Goal: Information Seeking & Learning: Learn about a topic

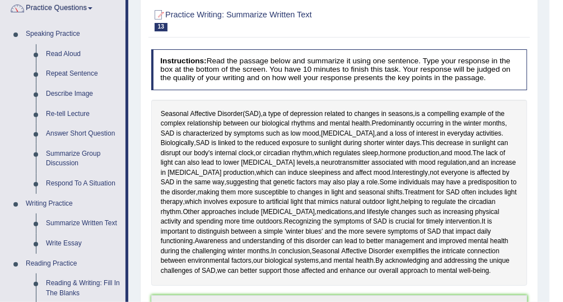
scroll to position [89, 0]
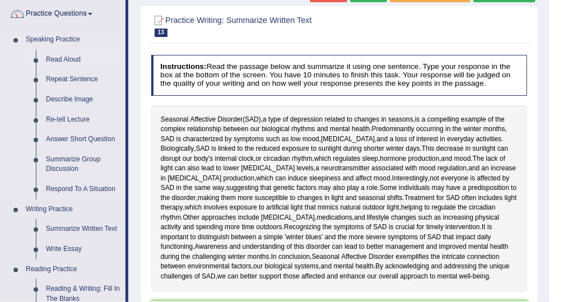
click at [64, 57] on link "Read Aloud" at bounding box center [83, 60] width 85 height 20
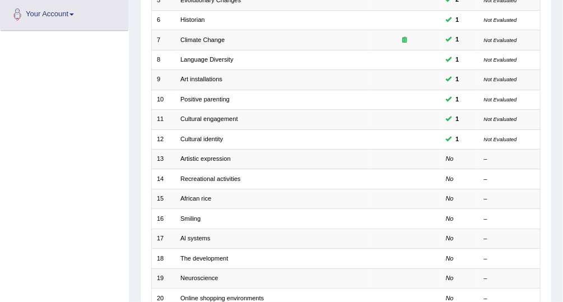
scroll to position [249, 0]
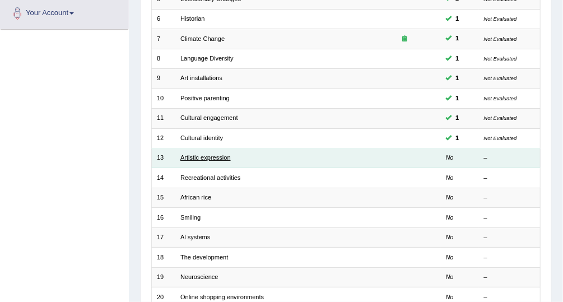
click at [195, 155] on link "Artistic expression" at bounding box center [205, 157] width 50 height 7
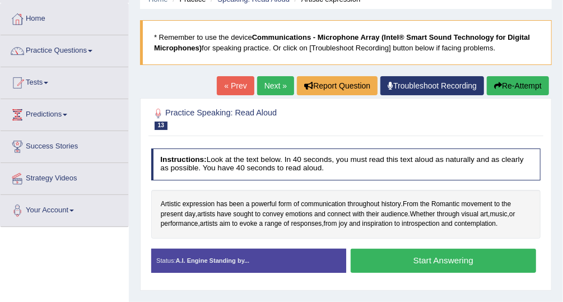
scroll to position [54, 0]
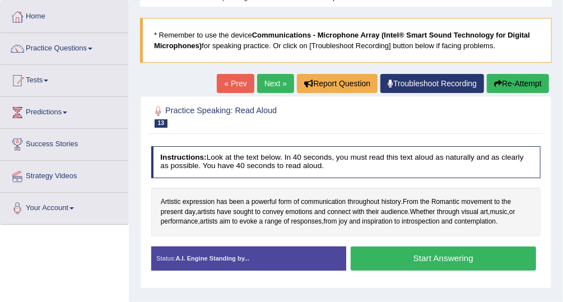
click at [381, 258] on button "Start Answering" at bounding box center [443, 258] width 185 height 24
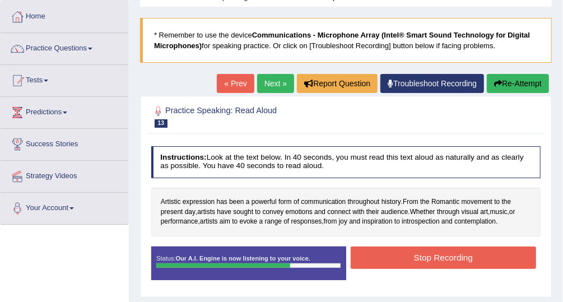
click at [381, 258] on button "Stop Recording" at bounding box center [443, 257] width 185 height 22
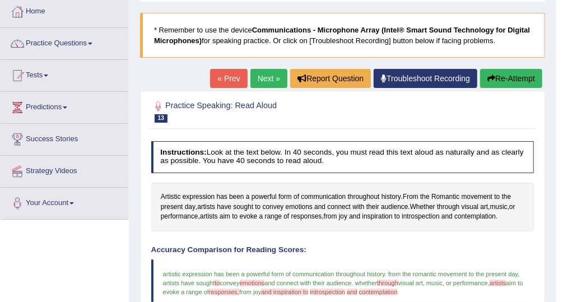
scroll to position [29, 0]
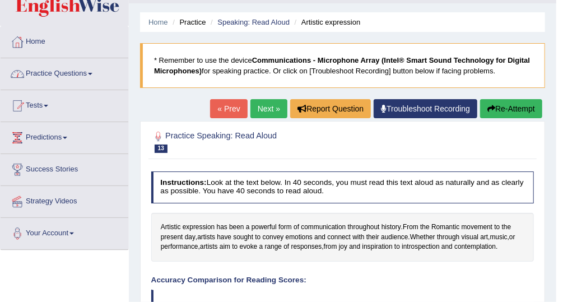
click at [82, 72] on link "Practice Questions" at bounding box center [65, 72] width 128 height 28
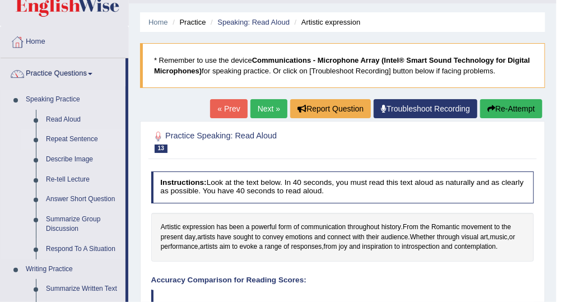
click at [68, 139] on link "Repeat Sentence" at bounding box center [83, 139] width 85 height 20
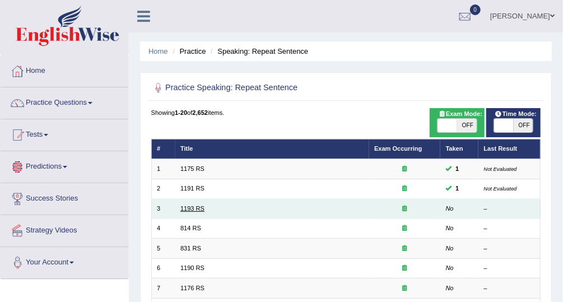
click at [196, 207] on link "1193 RS" at bounding box center [192, 208] width 24 height 7
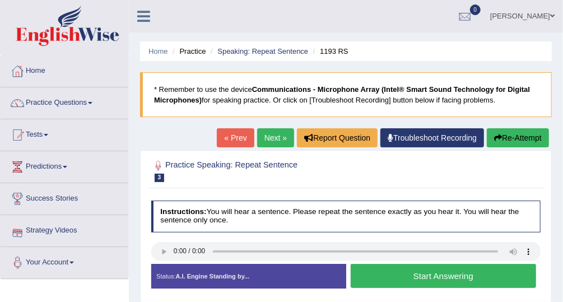
click at [395, 283] on button "Start Answering" at bounding box center [443, 276] width 185 height 24
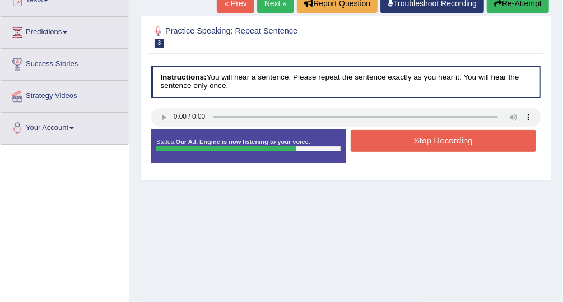
scroll to position [144, 0]
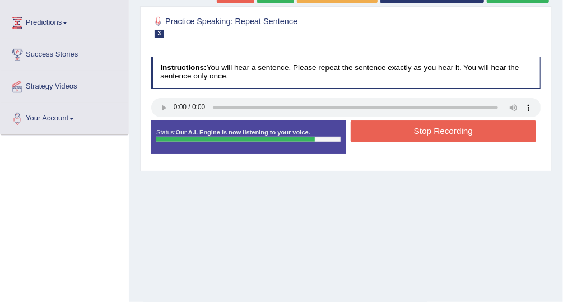
click at [454, 130] on button "Stop Recording" at bounding box center [443, 131] width 185 height 22
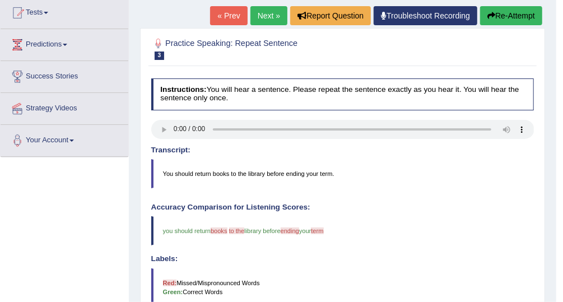
scroll to position [118, 0]
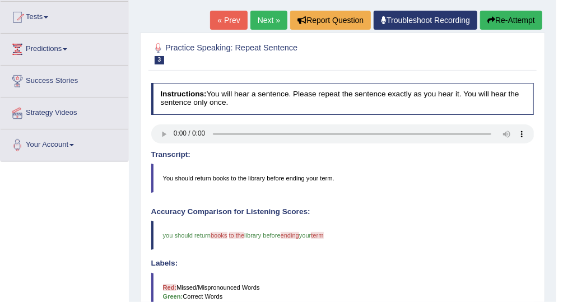
click at [273, 17] on link "Next »" at bounding box center [268, 20] width 37 height 19
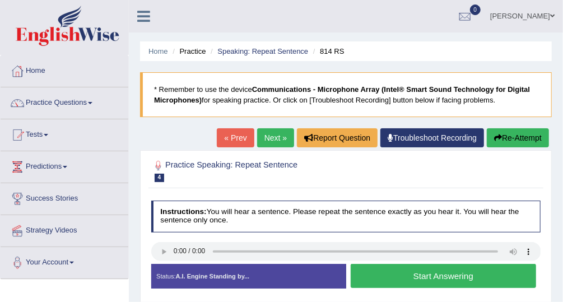
scroll to position [11, 0]
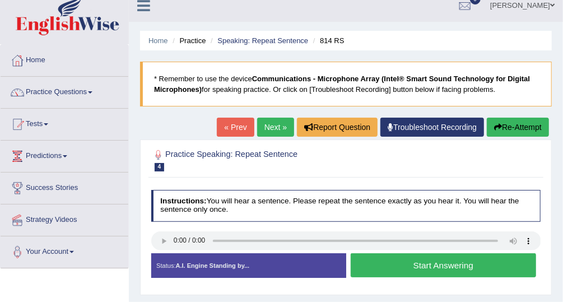
click at [272, 129] on link "Next »" at bounding box center [275, 127] width 37 height 19
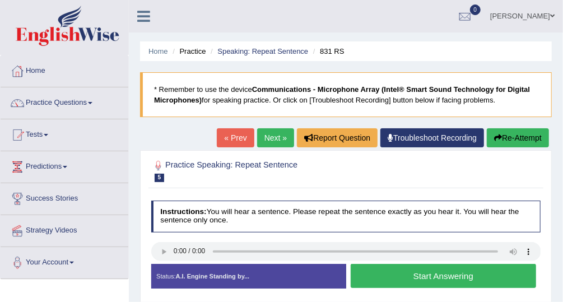
scroll to position [62, 0]
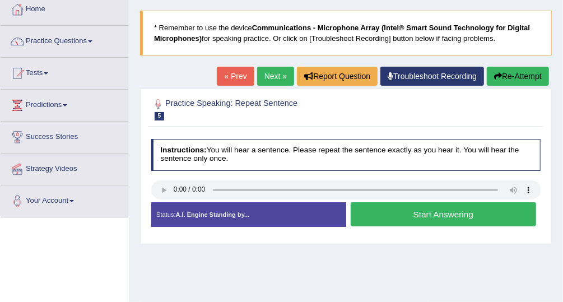
click at [461, 218] on button "Start Answering" at bounding box center [443, 214] width 185 height 24
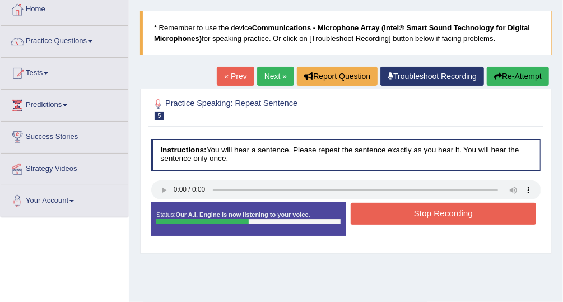
click at [461, 218] on button "Stop Recording" at bounding box center [443, 214] width 185 height 22
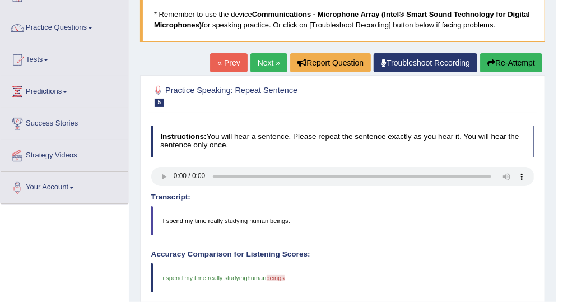
scroll to position [74, 0]
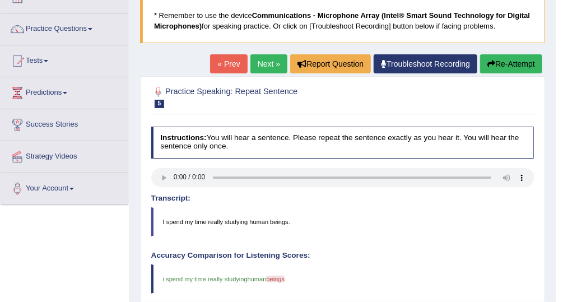
click at [269, 60] on link "Next »" at bounding box center [268, 63] width 37 height 19
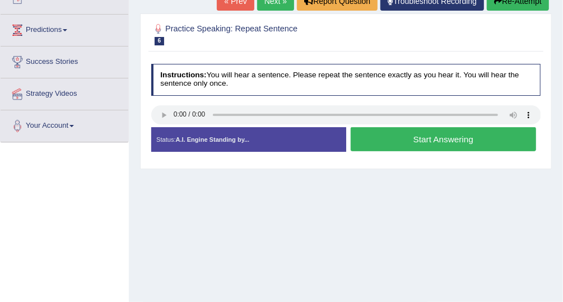
scroll to position [141, 0]
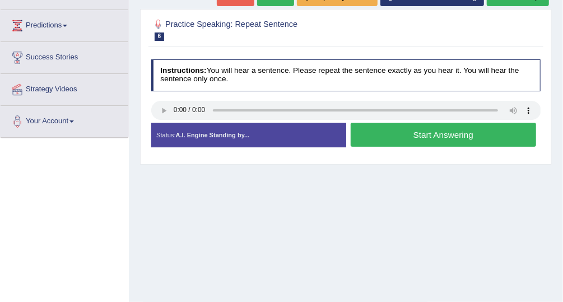
click at [405, 135] on button "Start Answering" at bounding box center [443, 135] width 185 height 24
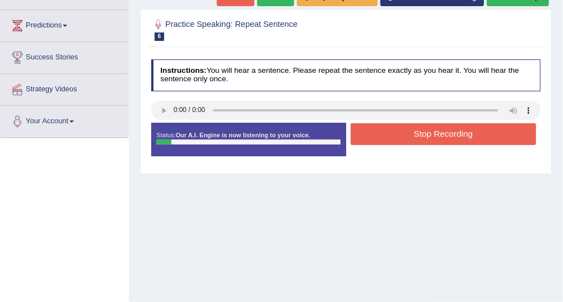
click at [405, 135] on button "Stop Recording" at bounding box center [443, 134] width 185 height 22
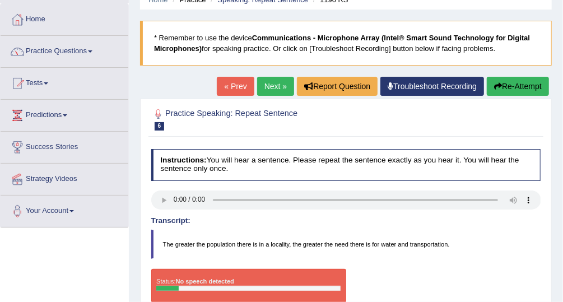
scroll to position [50, 0]
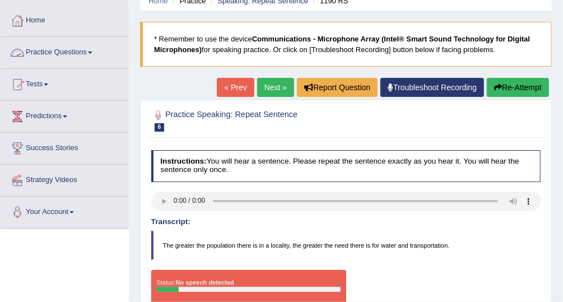
click at [83, 50] on link "Practice Questions" at bounding box center [65, 51] width 128 height 28
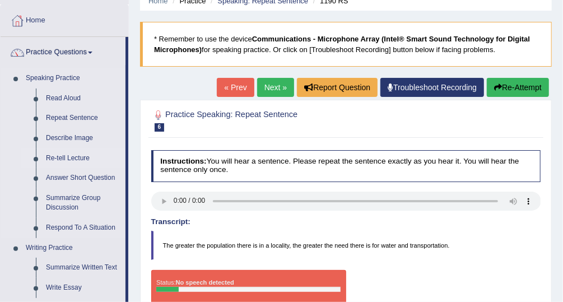
click at [78, 157] on link "Re-tell Lecture" at bounding box center [83, 158] width 85 height 20
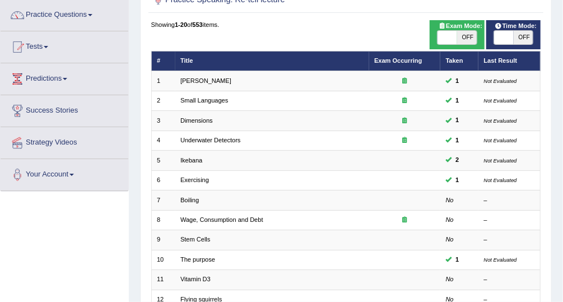
scroll to position [90, 0]
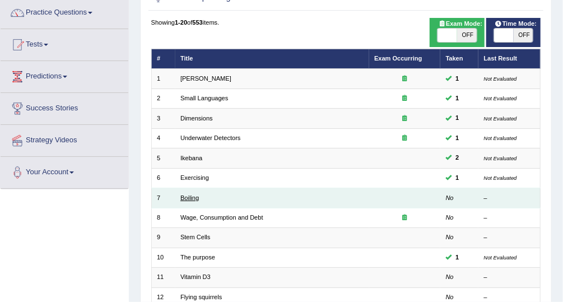
click at [189, 198] on link "Boiling" at bounding box center [189, 197] width 18 height 7
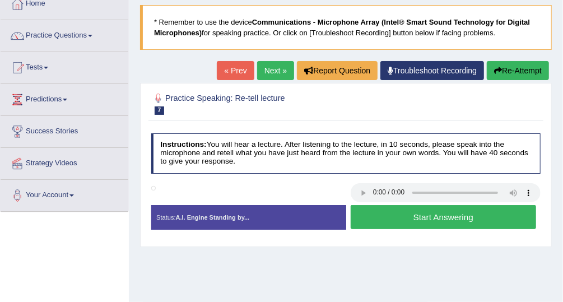
scroll to position [68, 0]
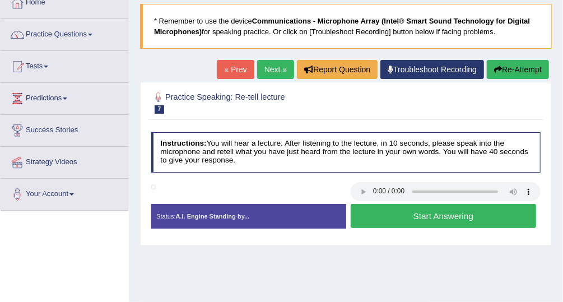
click at [469, 217] on button "Start Answering" at bounding box center [443, 216] width 185 height 24
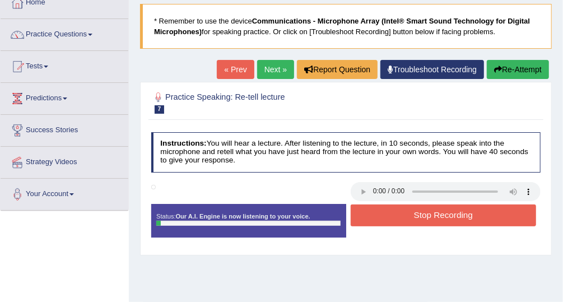
click at [469, 217] on button "Stop Recording" at bounding box center [443, 215] width 185 height 22
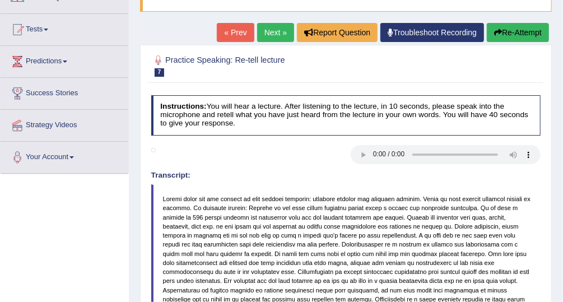
scroll to position [97, 0]
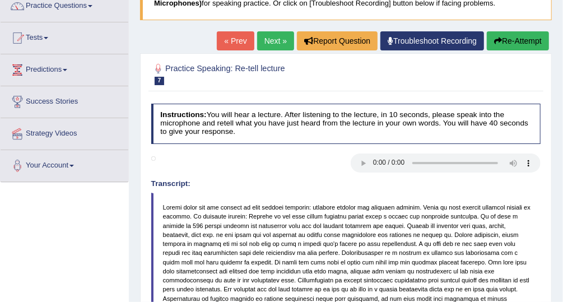
click at [274, 40] on link "Next »" at bounding box center [275, 40] width 37 height 19
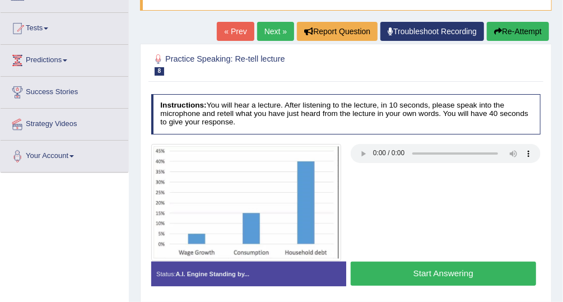
scroll to position [109, 0]
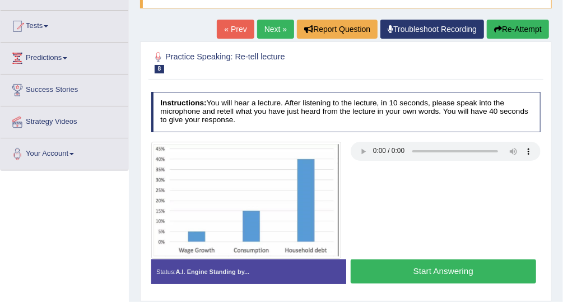
click at [469, 274] on button "Start Answering" at bounding box center [443, 271] width 185 height 24
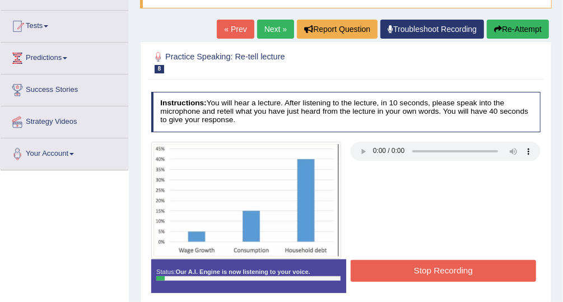
click at [486, 274] on button "Stop Recording" at bounding box center [443, 271] width 185 height 22
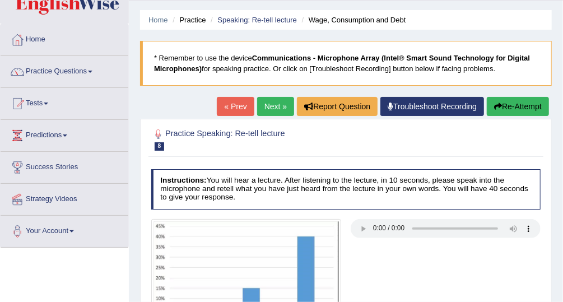
scroll to position [16, 0]
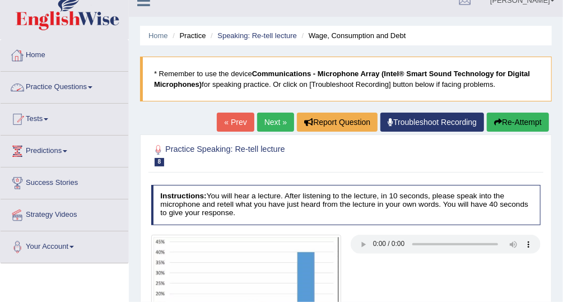
click at [91, 90] on link "Practice Questions" at bounding box center [65, 86] width 128 height 28
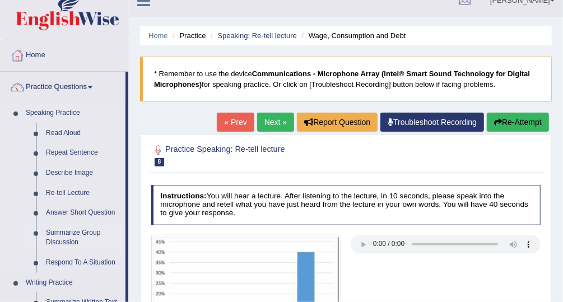
click at [66, 241] on link "Summarize Group Discussion" at bounding box center [83, 238] width 85 height 30
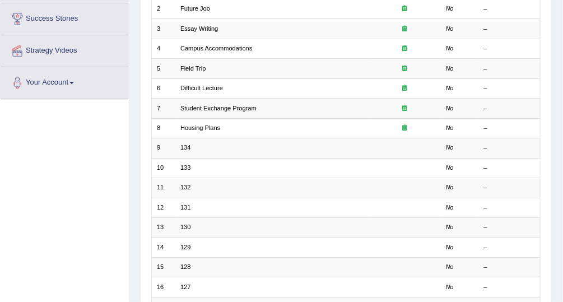
scroll to position [180, 0]
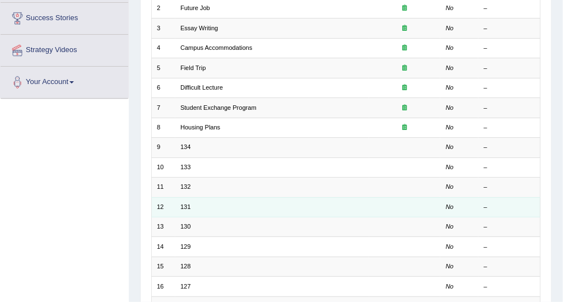
click at [259, 208] on td "131" at bounding box center [272, 207] width 194 height 20
click at [190, 204] on td "131" at bounding box center [272, 207] width 194 height 20
click at [184, 203] on link "131" at bounding box center [185, 206] width 10 height 7
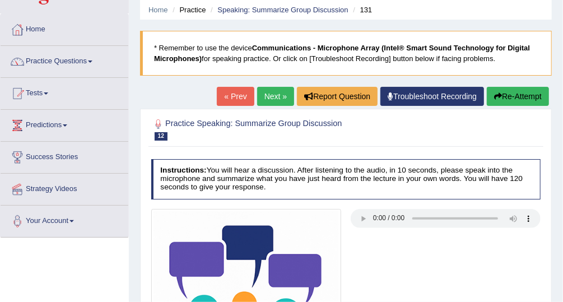
scroll to position [38, 0]
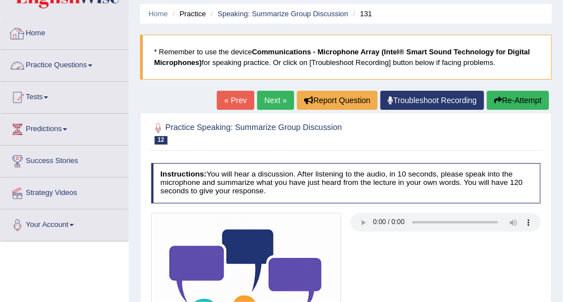
click at [41, 60] on link "Practice Questions" at bounding box center [65, 64] width 128 height 28
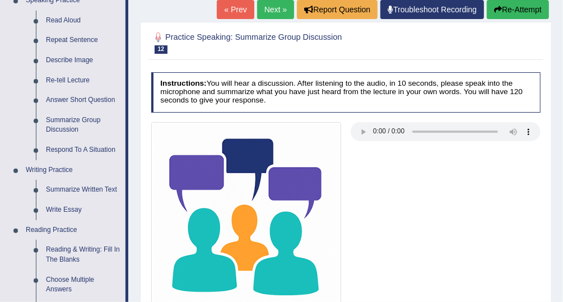
scroll to position [147, 0]
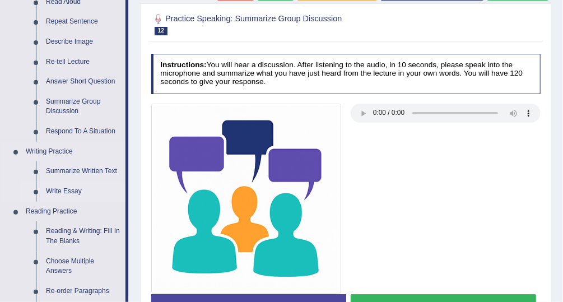
click at [79, 192] on link "Write Essay" at bounding box center [83, 191] width 85 height 20
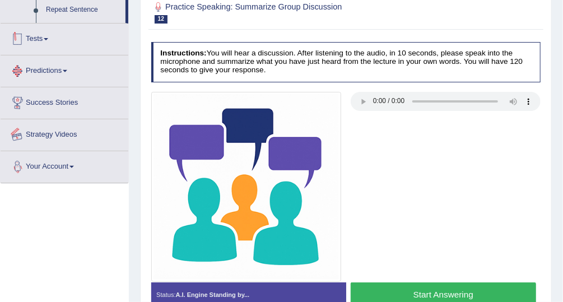
scroll to position [211, 0]
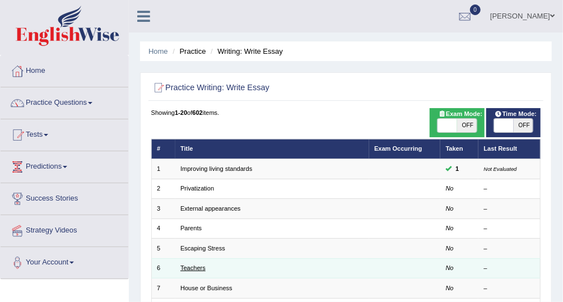
click at [193, 268] on link "Teachers" at bounding box center [192, 267] width 25 height 7
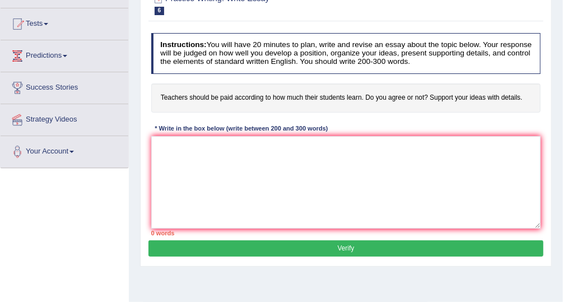
scroll to position [111, 0]
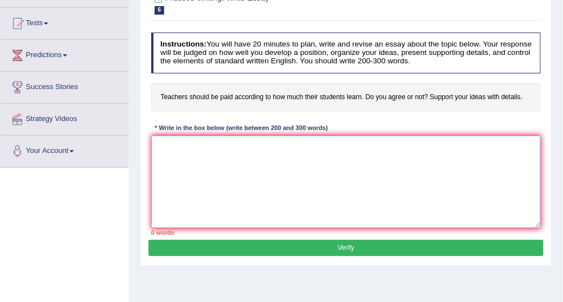
click at [175, 148] on textarea at bounding box center [346, 182] width 390 height 92
paste textarea "The increasing influence of performance-based pay for teachers on our education…"
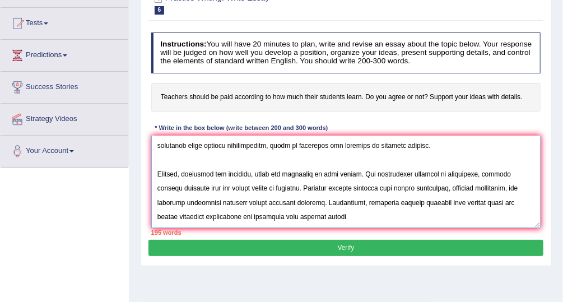
scroll to position [151, 0]
click at [239, 186] on textarea at bounding box center [346, 182] width 390 height 92
click at [242, 185] on textarea at bounding box center [346, 182] width 390 height 92
click at [350, 215] on textarea at bounding box center [346, 182] width 390 height 92
paste textarea "than creativity. Thus, it is evident that the drawbacks associated with perform…"
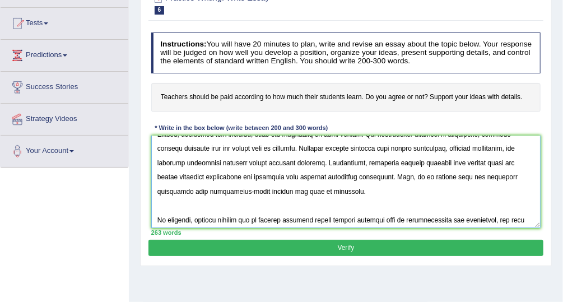
scroll to position [167, 0]
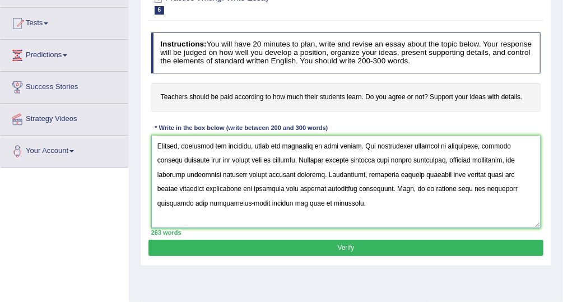
click at [360, 201] on textarea at bounding box center [346, 182] width 390 height 92
click at [256, 203] on textarea at bounding box center [346, 182] width 390 height 92
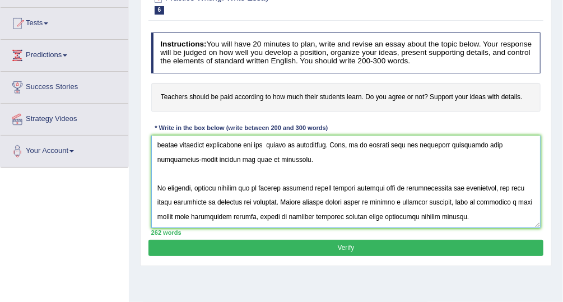
scroll to position [235, 0]
type textarea "The increasing influence of performance-based pay for teachers on our education…"
click at [390, 248] on button "Verify" at bounding box center [345, 248] width 394 height 16
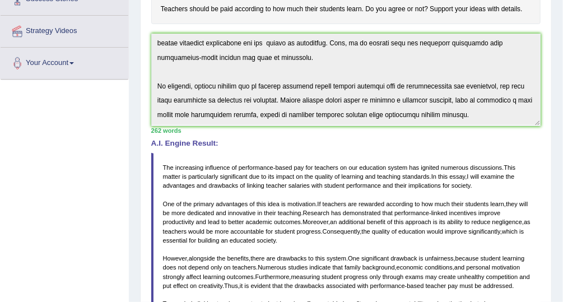
scroll to position [202, 0]
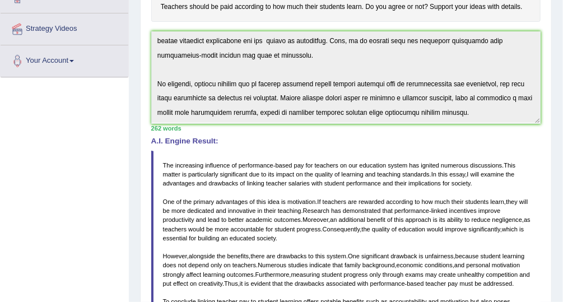
drag, startPoint x: 565, startPoint y: 156, endPoint x: 566, endPoint y: 202, distance: 46.5
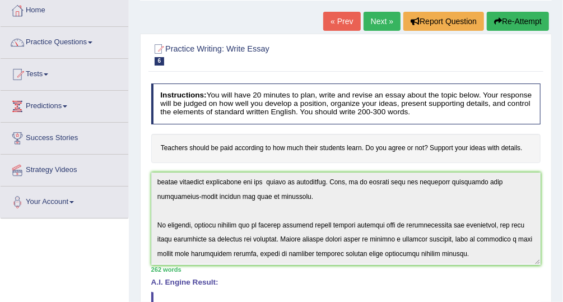
scroll to position [55, 0]
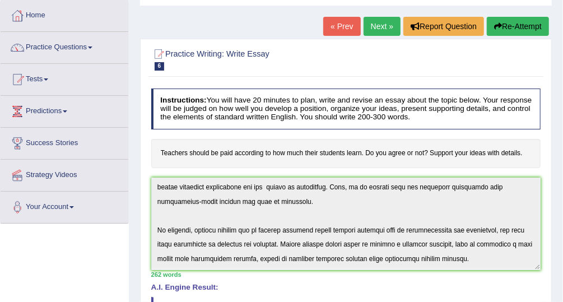
click at [382, 27] on link "Next »" at bounding box center [381, 26] width 37 height 19
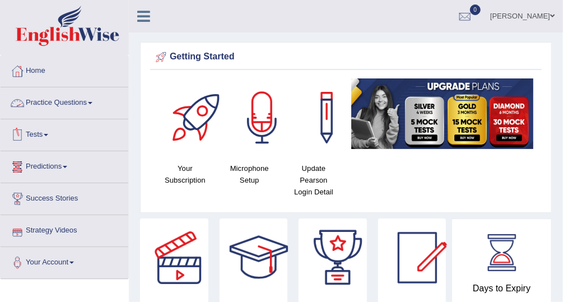
click at [75, 97] on link "Practice Questions" at bounding box center [65, 101] width 128 height 28
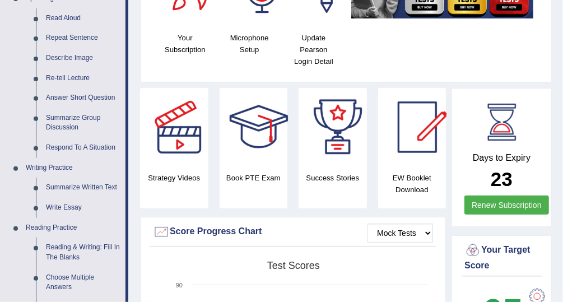
scroll to position [127, 0]
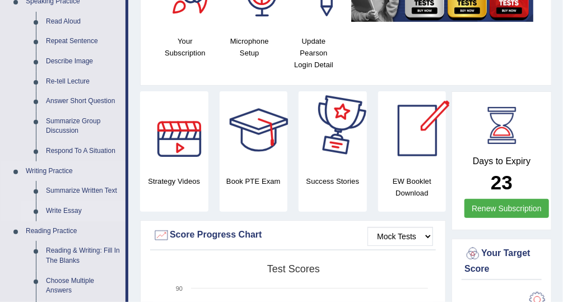
click at [61, 211] on link "Write Essay" at bounding box center [83, 211] width 85 height 20
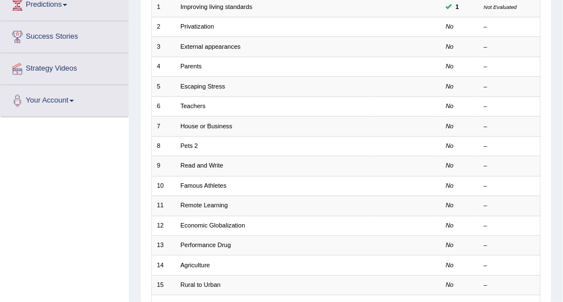
scroll to position [160, 0]
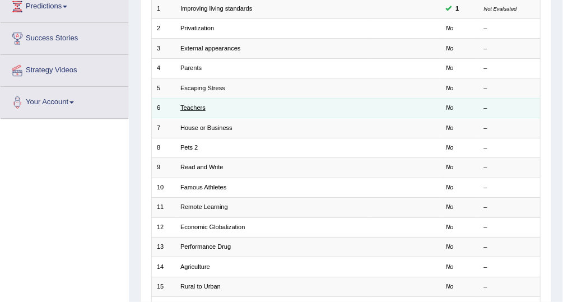
click at [194, 105] on link "Teachers" at bounding box center [192, 107] width 25 height 7
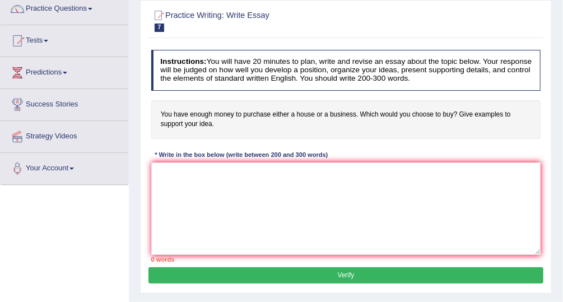
scroll to position [101, 0]
